Goal: Task Accomplishment & Management: Manage account settings

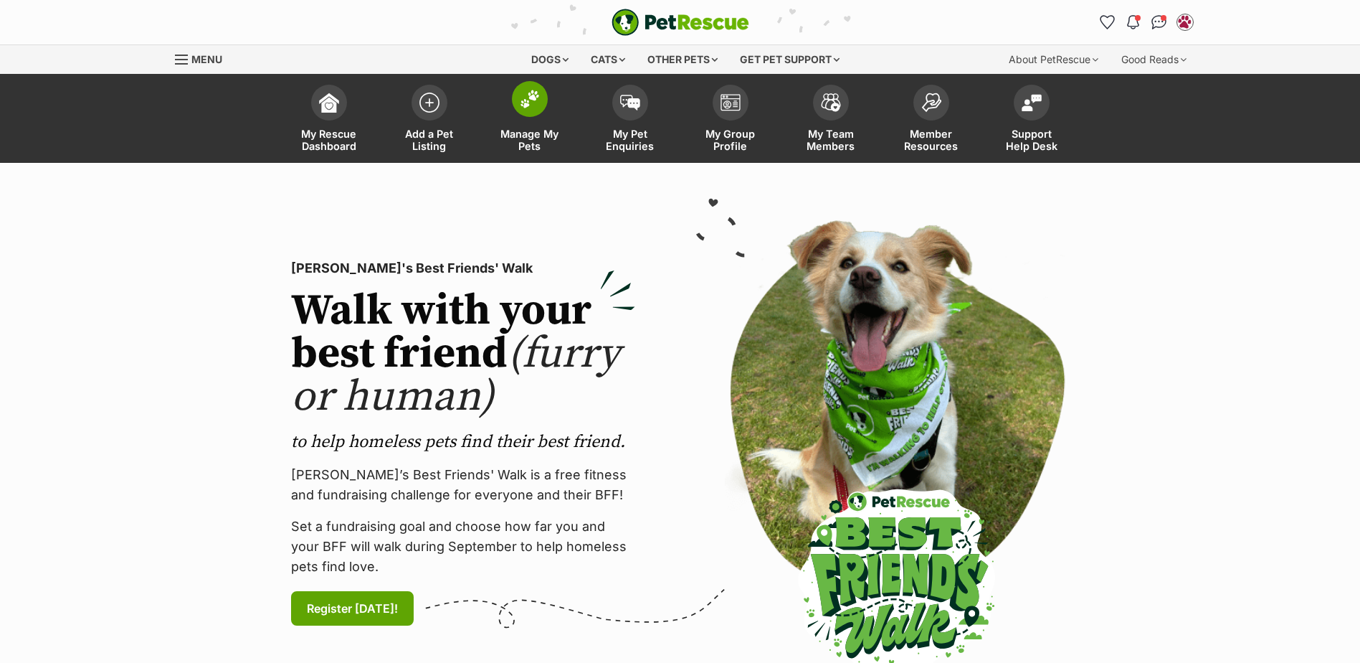
click at [538, 108] on img at bounding box center [530, 99] width 20 height 19
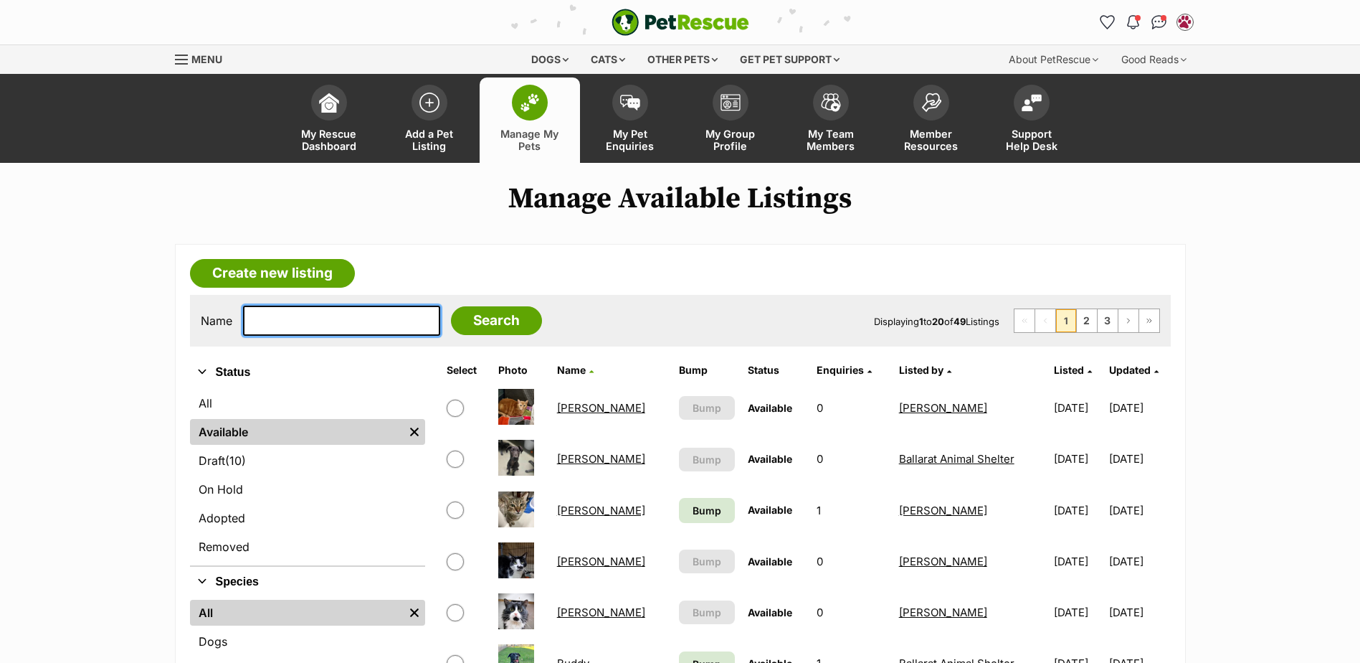
click at [303, 306] on input "text" at bounding box center [341, 320] width 197 height 30
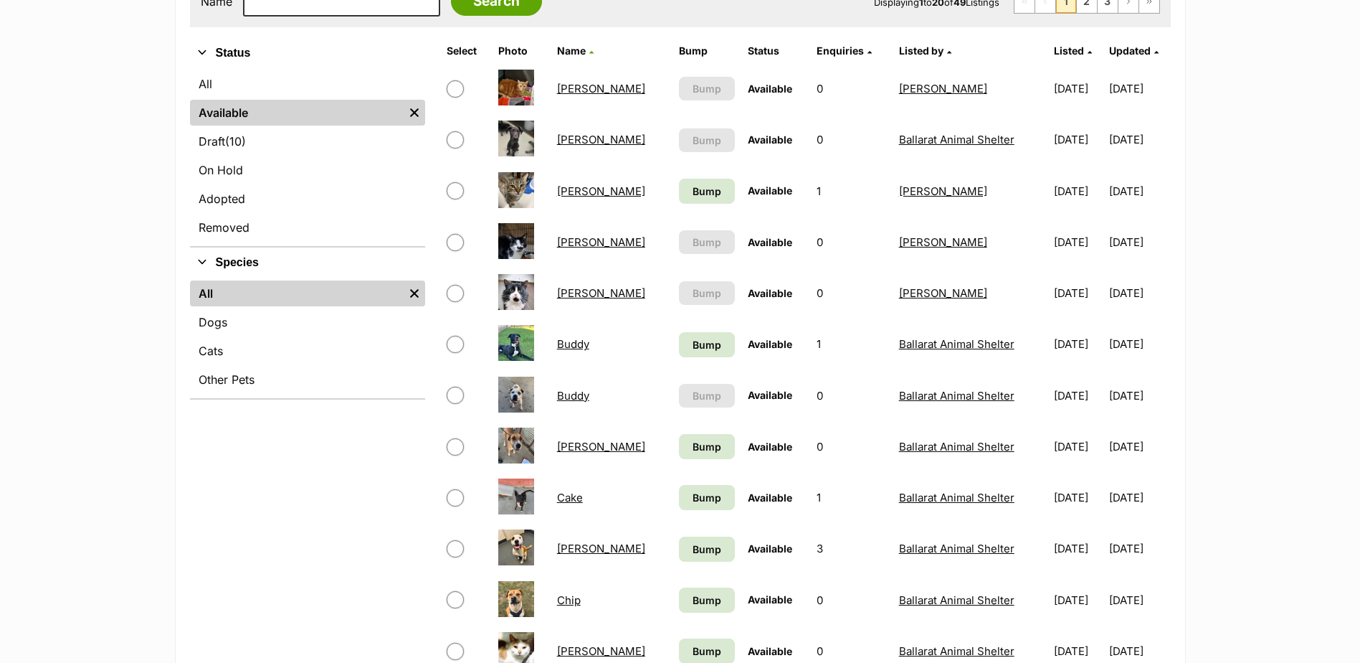
scroll to position [287, 0]
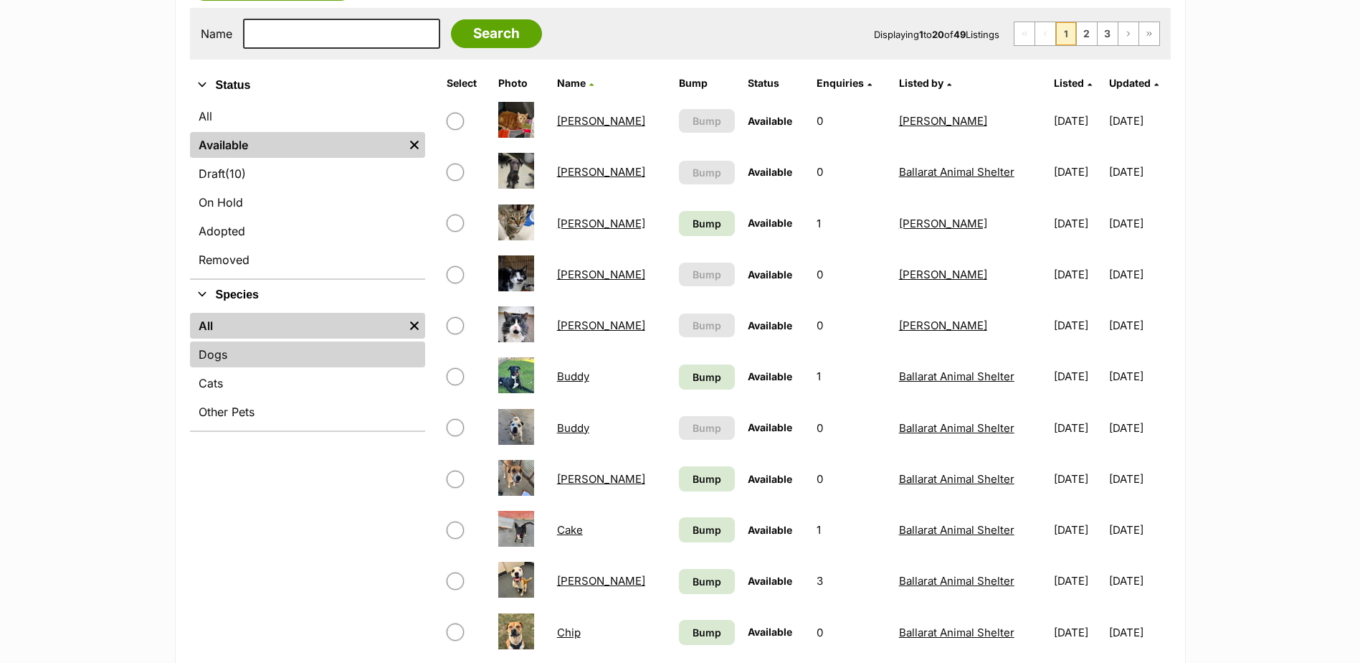
click at [232, 362] on link "Dogs" at bounding box center [307, 354] width 235 height 26
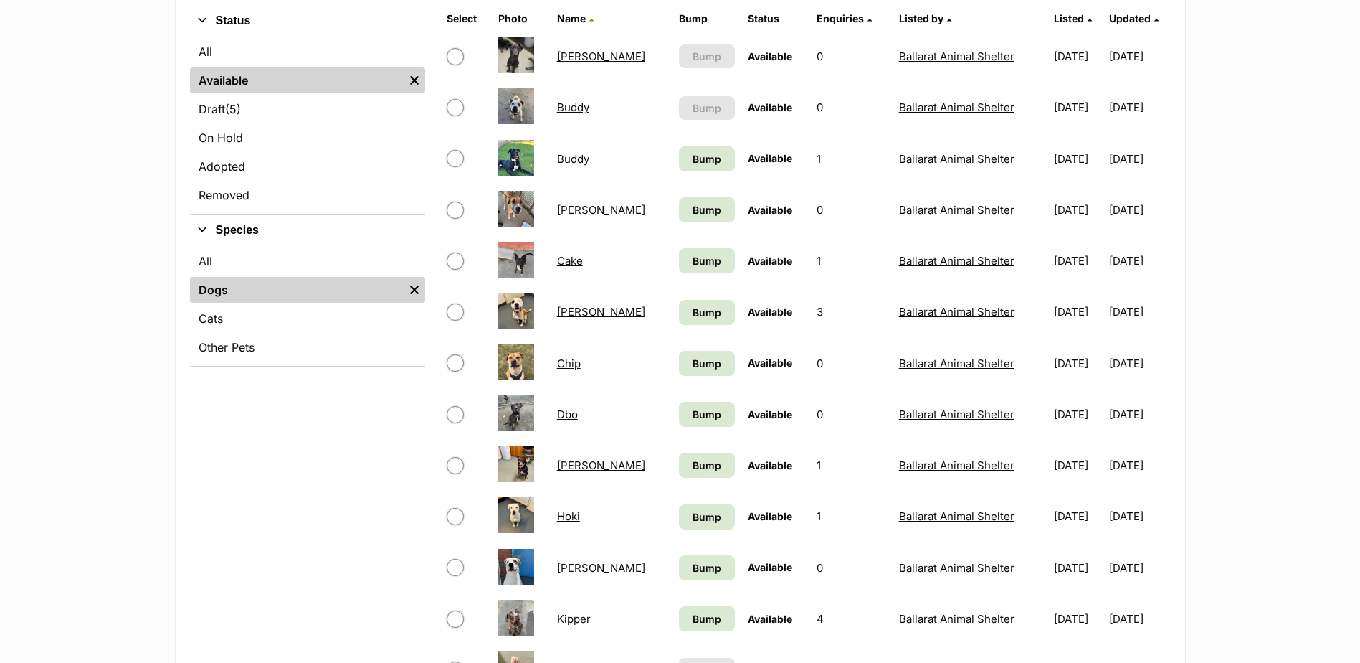
scroll to position [287, 0]
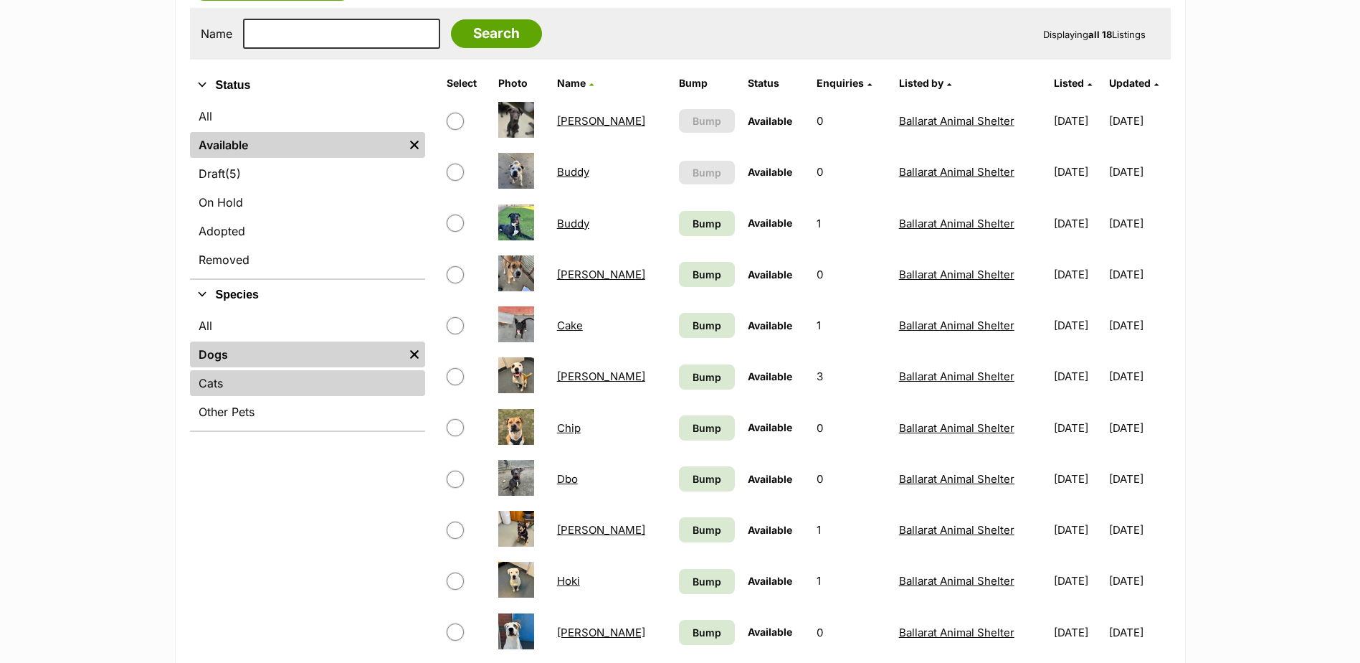
click at [215, 379] on link "Cats" at bounding box center [307, 383] width 235 height 26
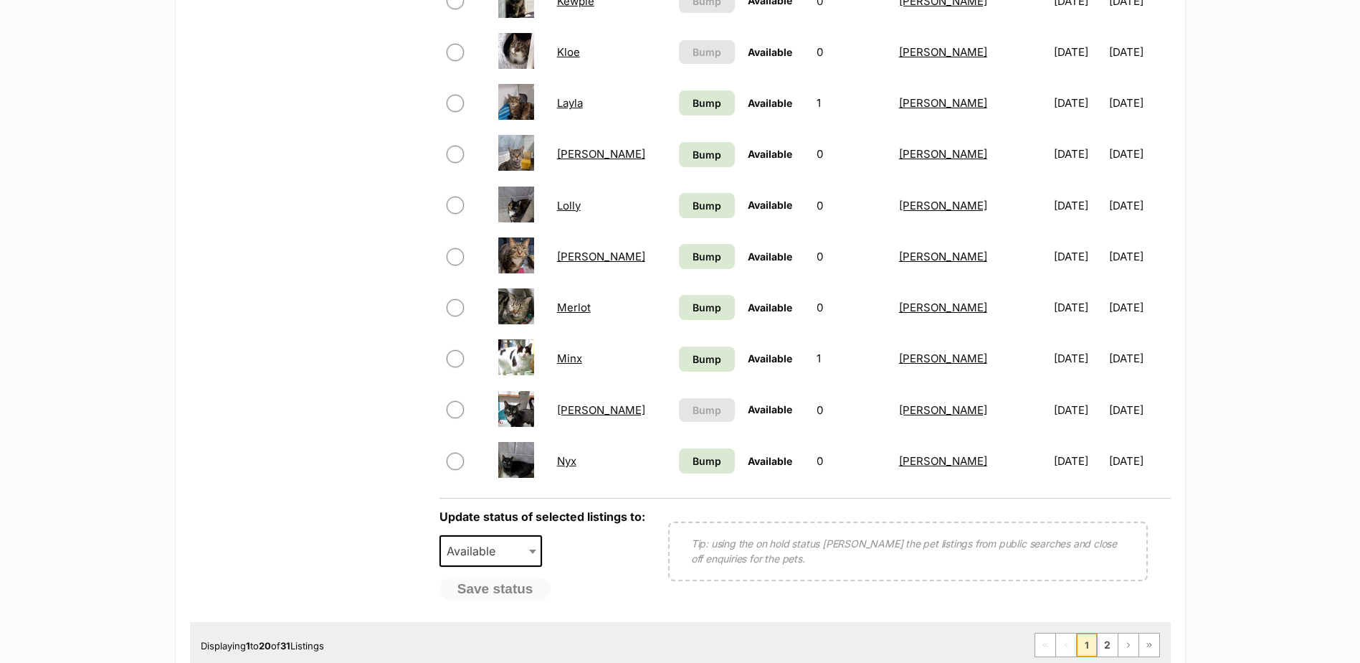
scroll to position [932, 0]
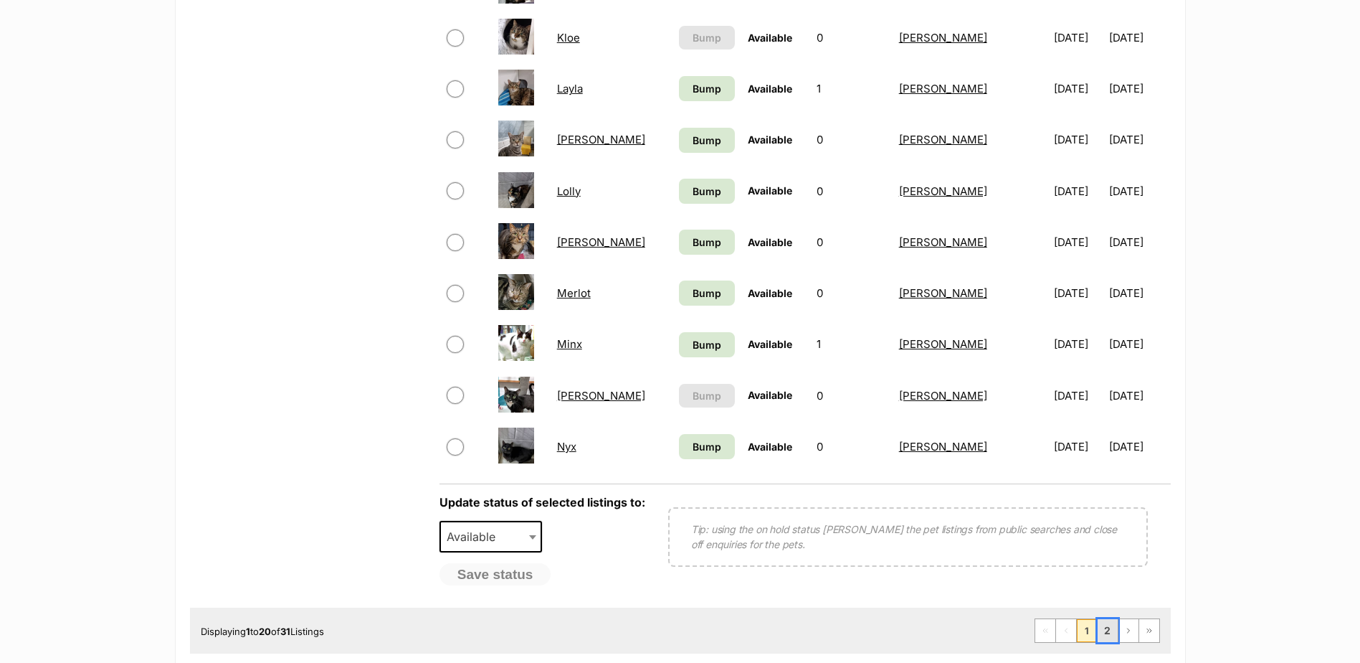
click at [1109, 630] on link "2" at bounding box center [1108, 630] width 20 height 23
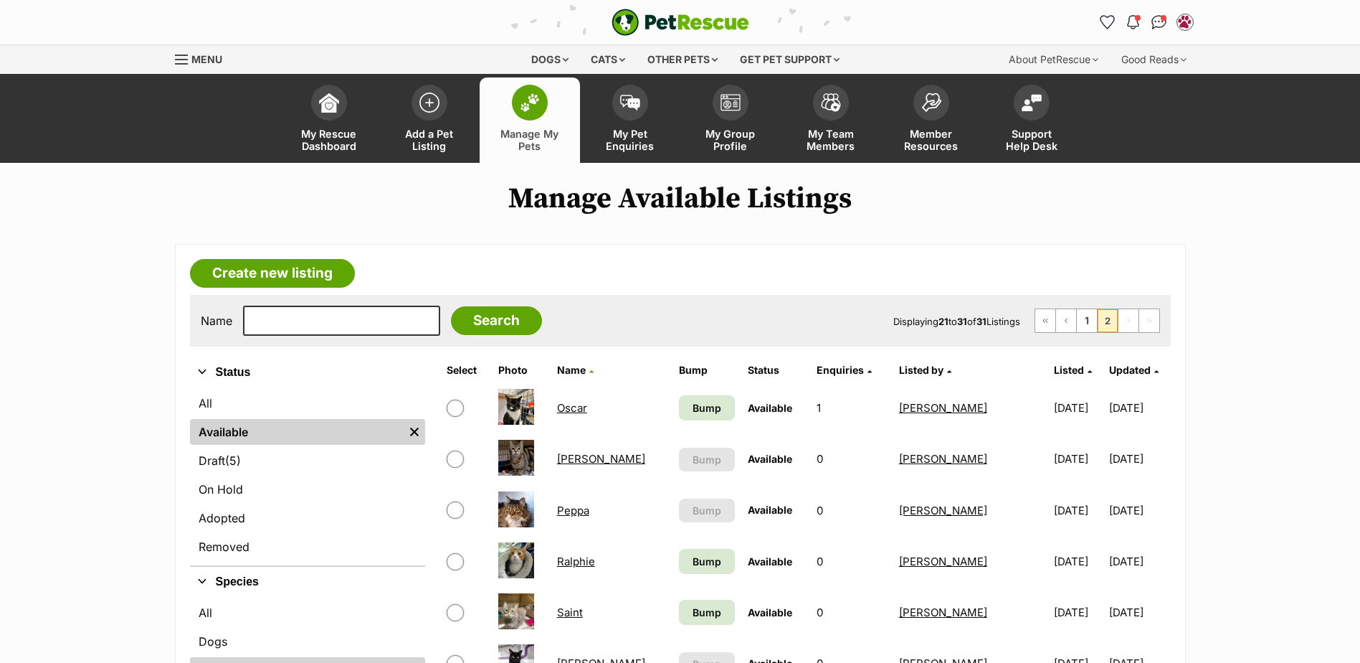
click at [536, 97] on img at bounding box center [530, 102] width 20 height 19
